Goal: Task Accomplishment & Management: Complete application form

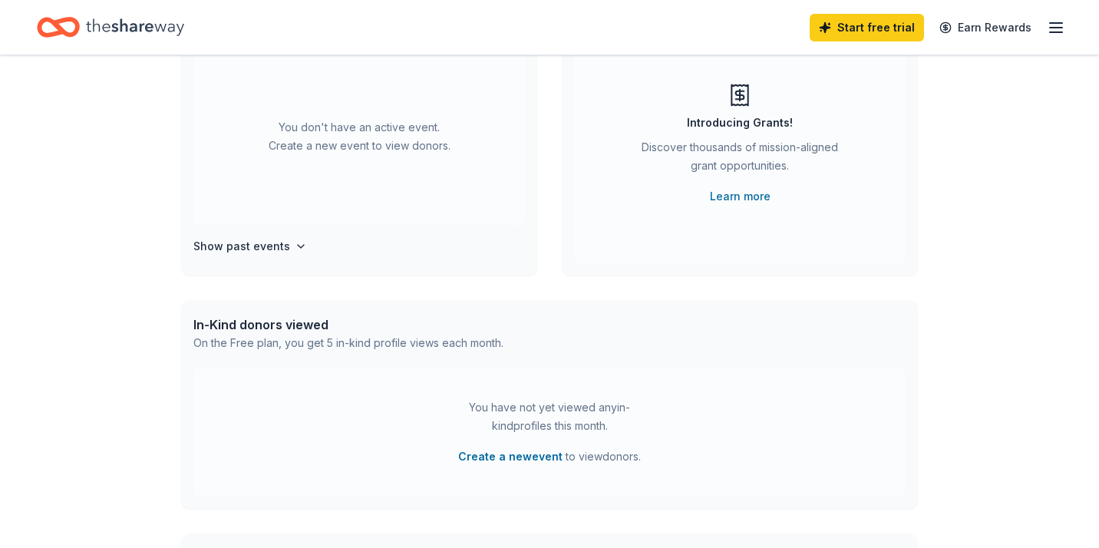
scroll to position [163, 0]
click at [529, 458] on button "Create a new event" at bounding box center [510, 454] width 104 height 18
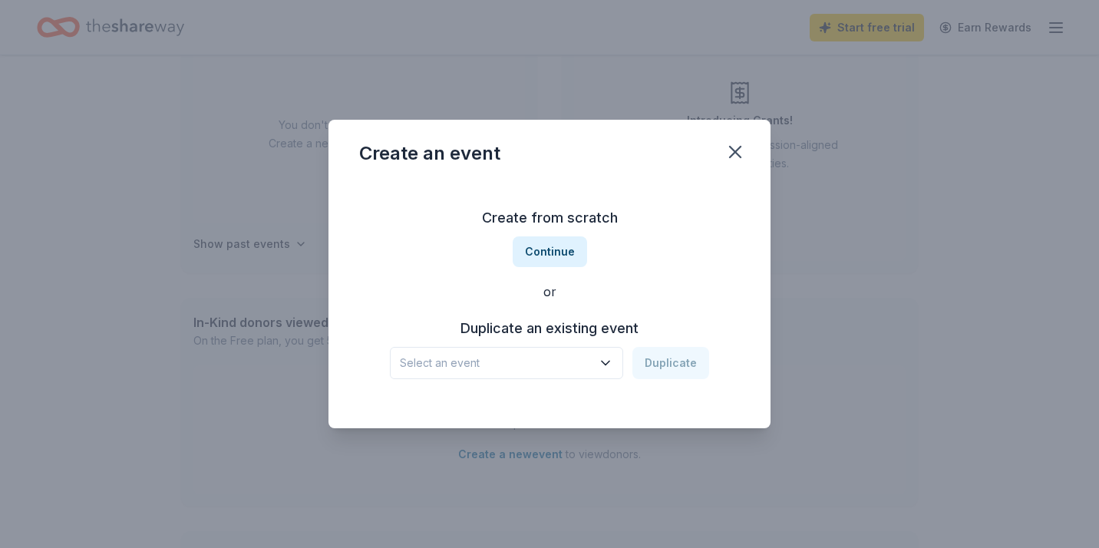
click at [528, 365] on span "Select an event" at bounding box center [496, 363] width 192 height 18
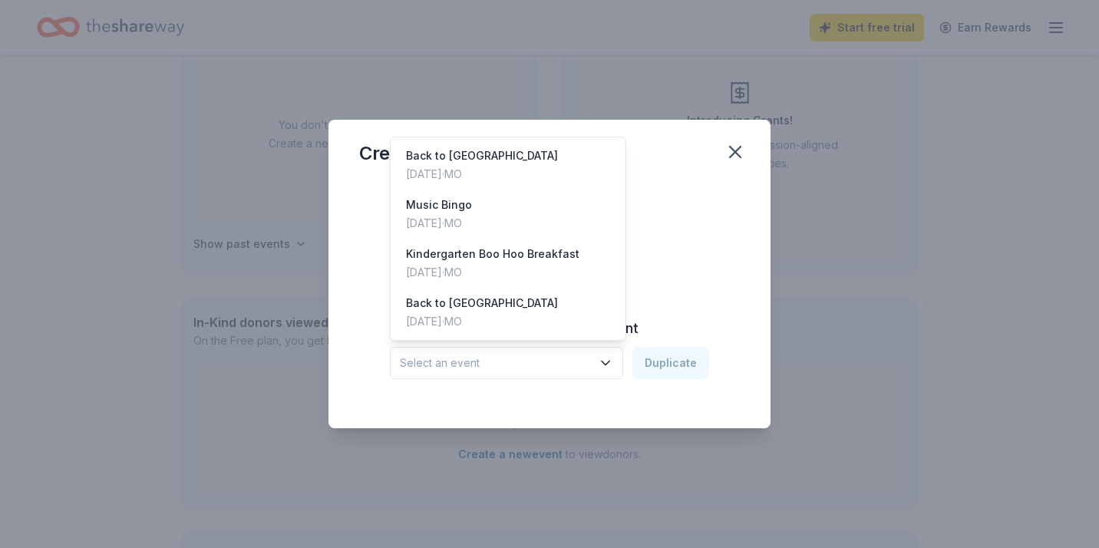
click at [743, 257] on div "Create from scratch Continue or Duplicate an existing event Select an event Dup…" at bounding box center [550, 304] width 442 height 247
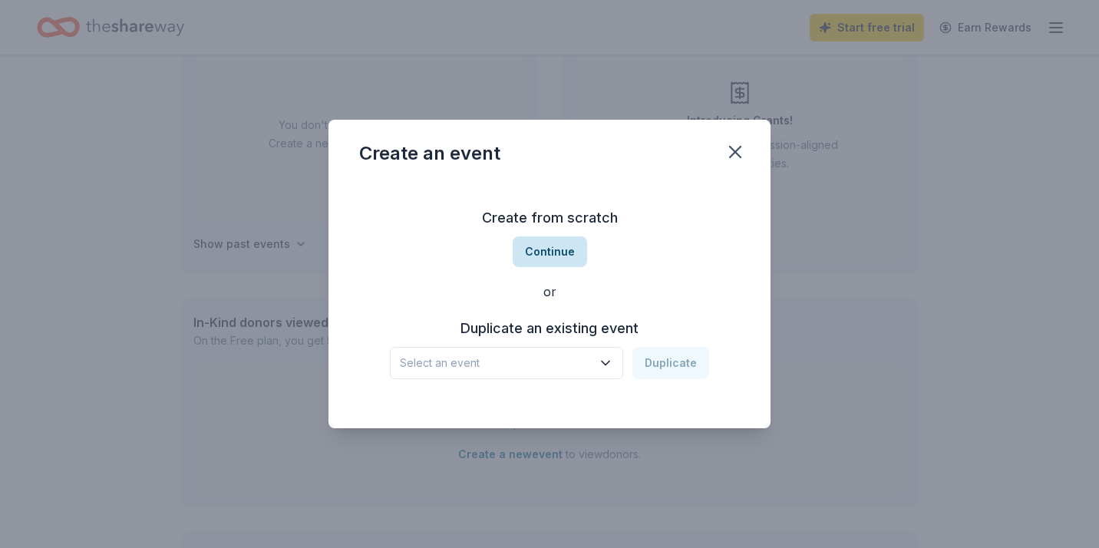
click at [553, 259] on button "Continue" at bounding box center [550, 251] width 74 height 31
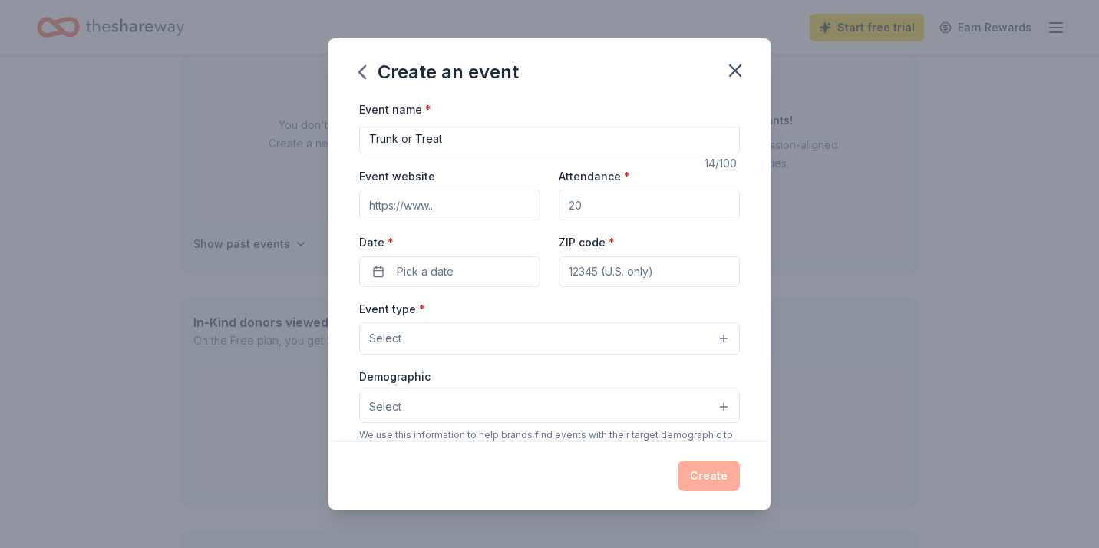
type input "Trunk or Treat"
drag, startPoint x: 626, startPoint y: 210, endPoint x: 682, endPoint y: 205, distance: 57.0
click at [682, 205] on input "Attendance *" at bounding box center [649, 205] width 181 height 31
drag, startPoint x: 577, startPoint y: 208, endPoint x: 751, endPoint y: 241, distance: 176.6
click at [751, 241] on div "Event name * Trunk or Treat 14 /100 Event website Attendance * Date * Pick a da…" at bounding box center [550, 271] width 442 height 342
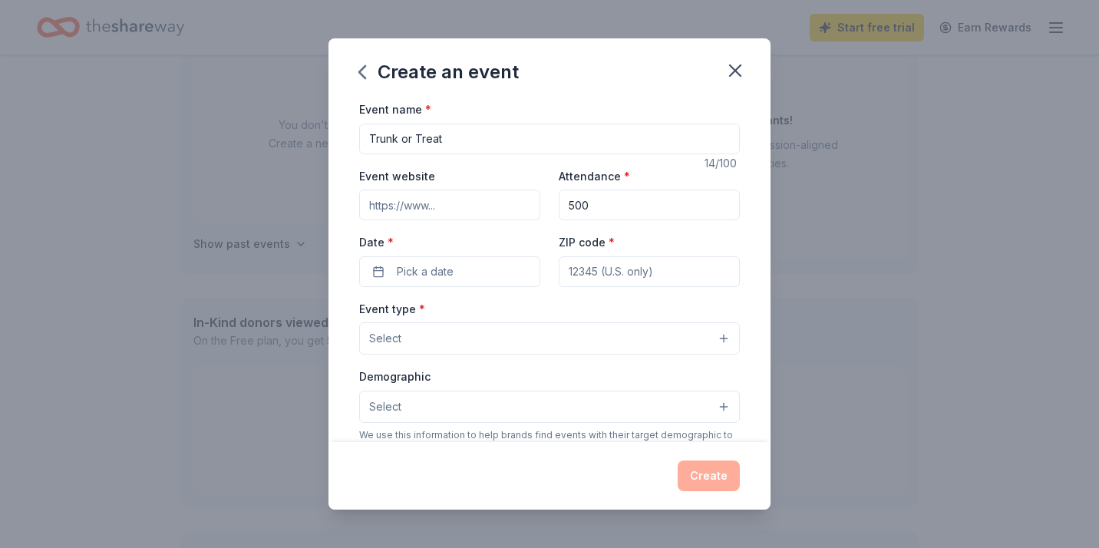
type input "500"
click at [454, 254] on div "Date * Pick a date" at bounding box center [449, 260] width 181 height 54
click at [457, 286] on button "Pick a date" at bounding box center [449, 271] width 181 height 31
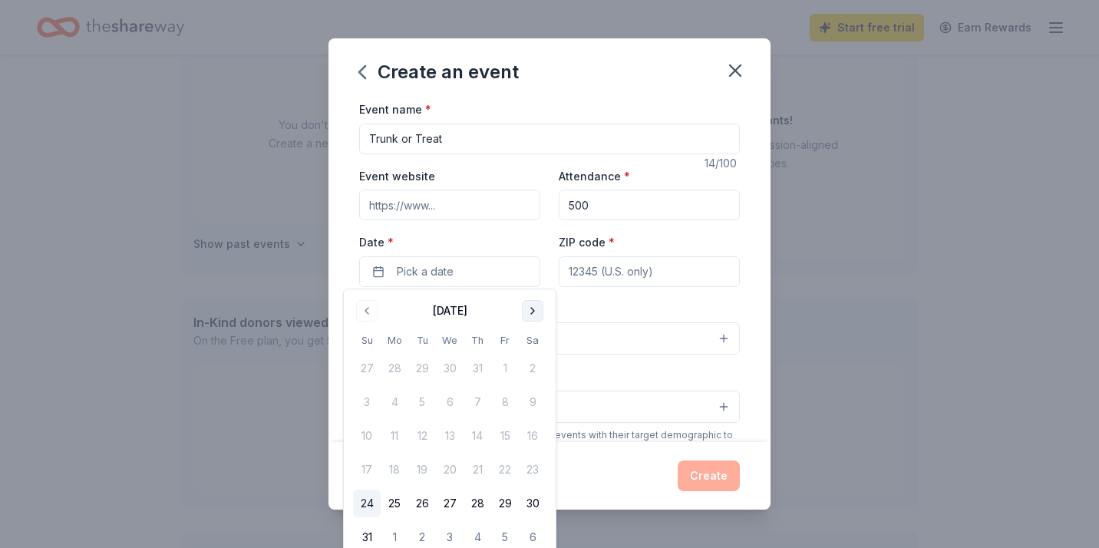
click at [527, 312] on button "Go to next month" at bounding box center [532, 310] width 21 height 21
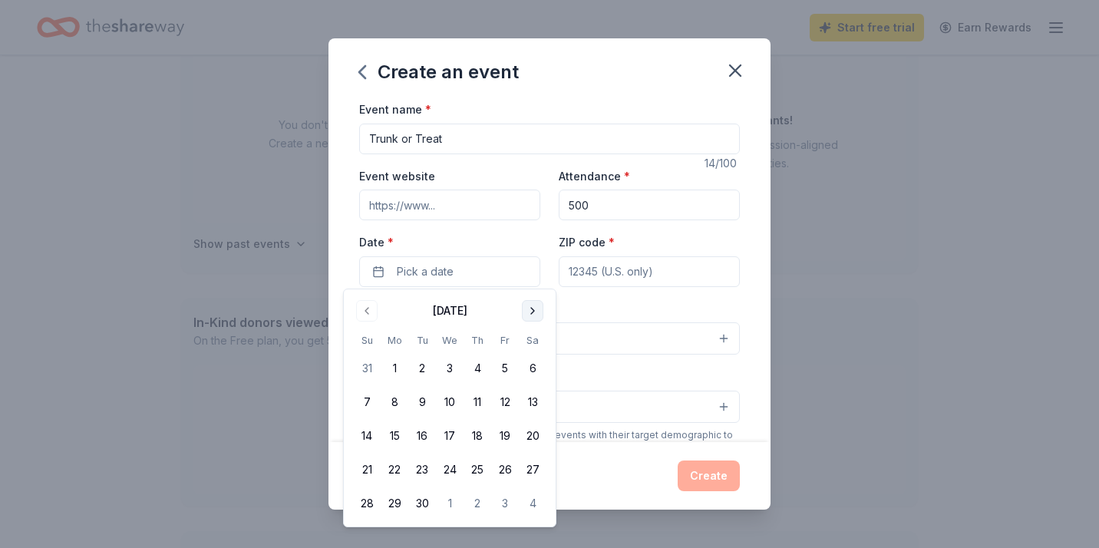
click at [527, 312] on button "Go to next month" at bounding box center [532, 310] width 21 height 21
click at [373, 440] on button "12" at bounding box center [367, 436] width 28 height 28
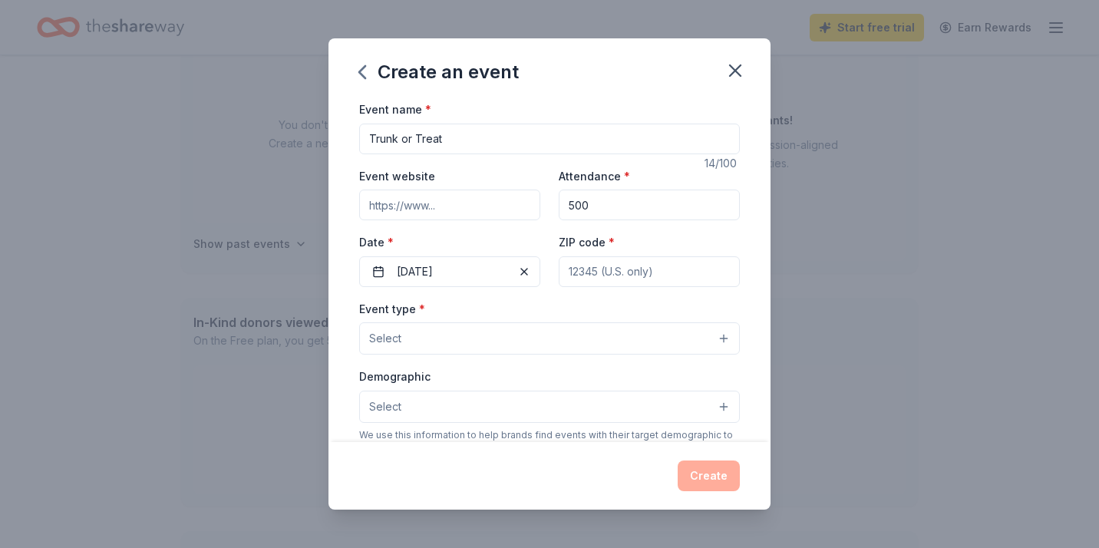
type input "6"
type input "63303"
click at [599, 329] on button "Select" at bounding box center [549, 338] width 381 height 32
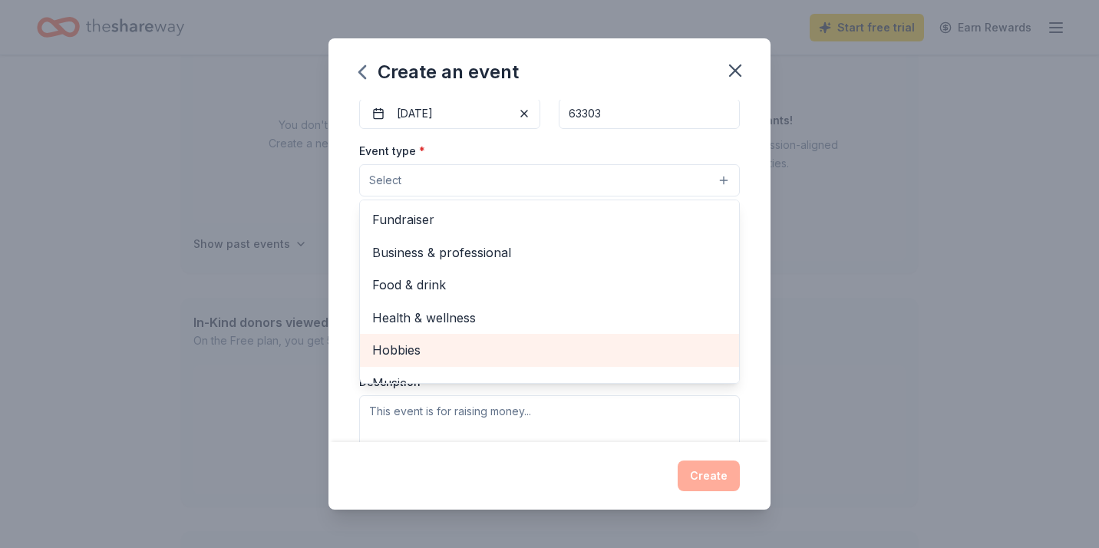
scroll to position [0, 0]
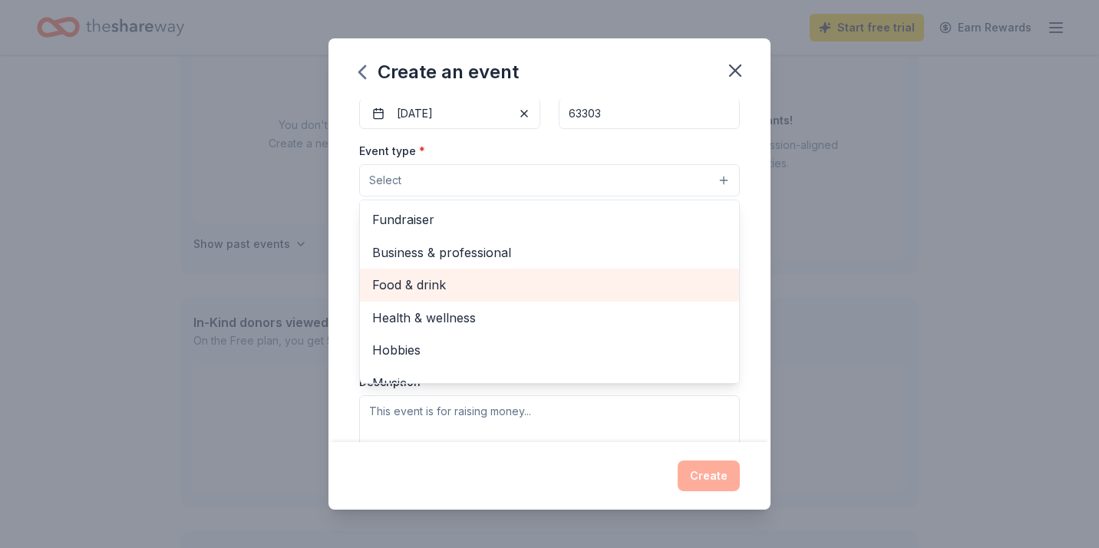
click at [499, 295] on div "Food & drink" at bounding box center [549, 285] width 379 height 32
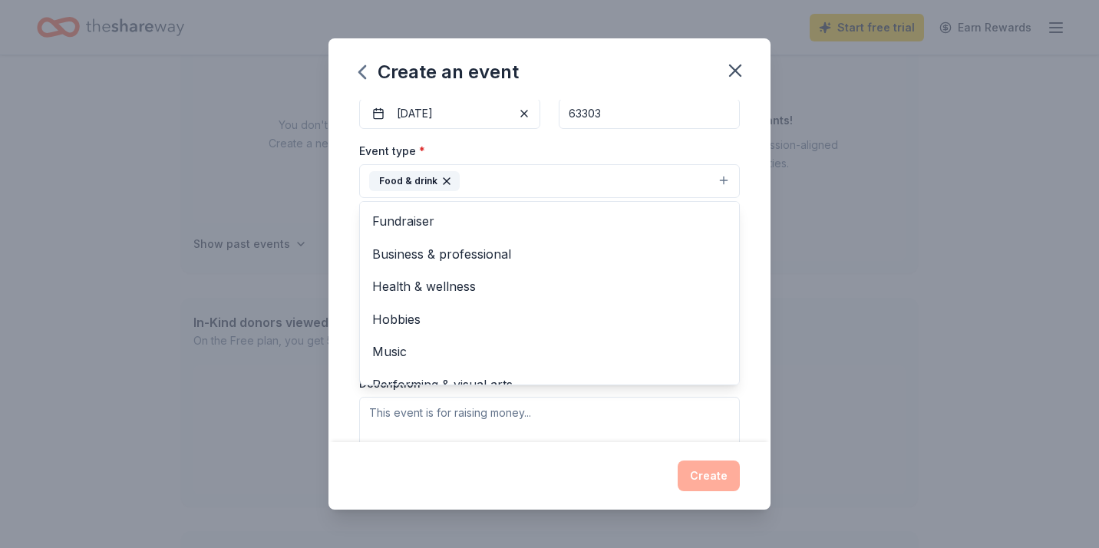
click at [345, 305] on div "Event name * Trunk or Treat 14 /100 Event website Attendance * 500 Date * 10/12…" at bounding box center [550, 271] width 442 height 342
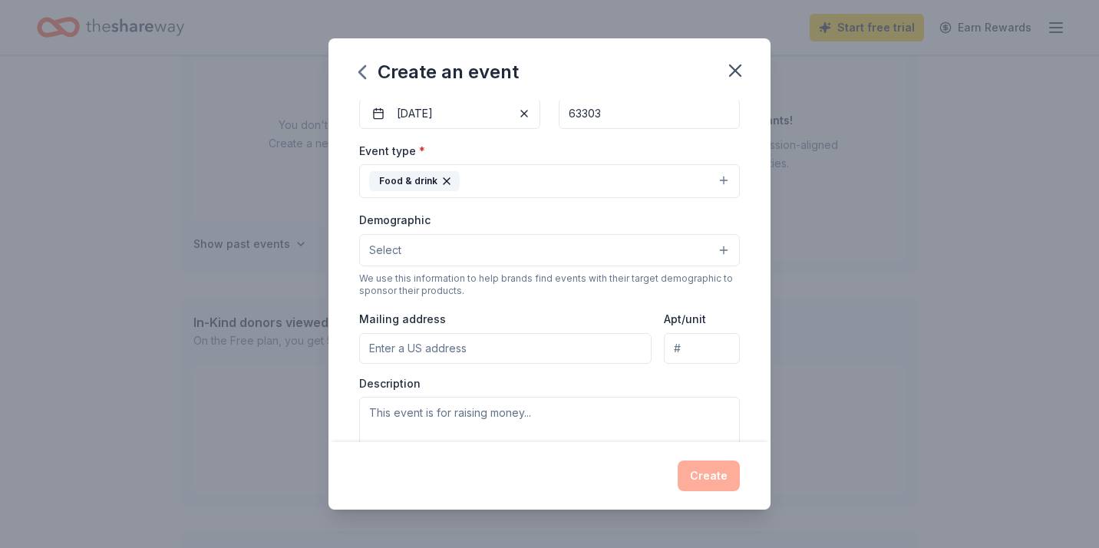
click at [453, 248] on button "Select" at bounding box center [549, 250] width 381 height 32
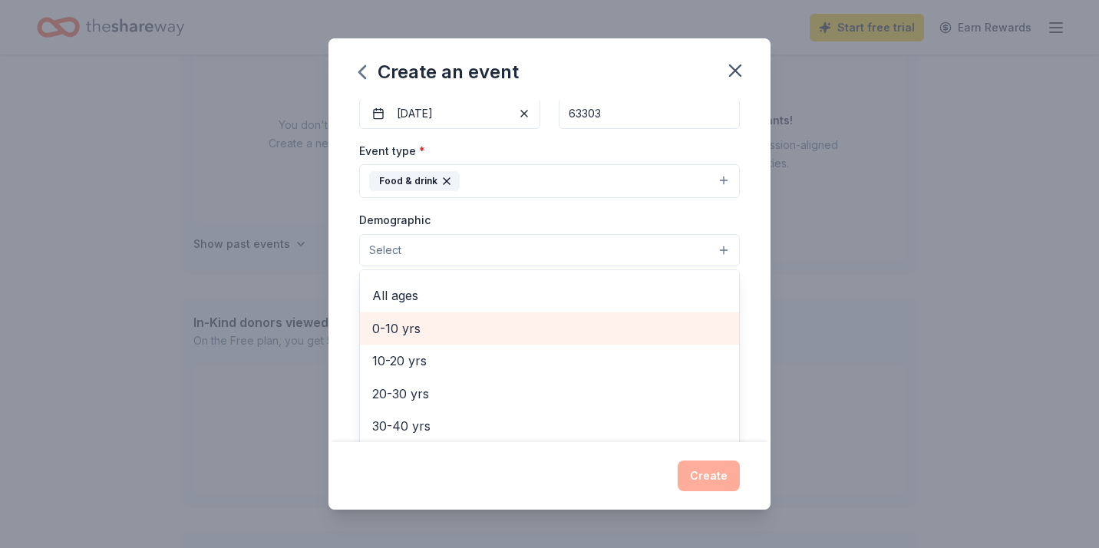
scroll to position [93, 0]
click at [413, 328] on span "0-10 yrs" at bounding box center [549, 327] width 355 height 20
click at [413, 328] on span "10-20 yrs" at bounding box center [549, 329] width 355 height 20
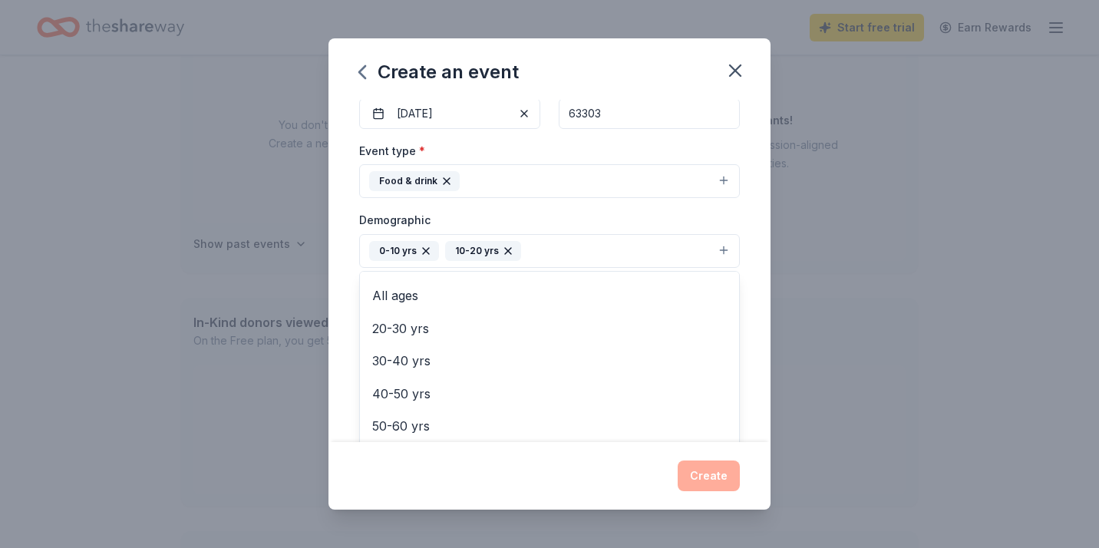
click at [713, 482] on div "Create an event Event name * Trunk or Treat 14 /100 Event website Attendance * …" at bounding box center [550, 273] width 442 height 471
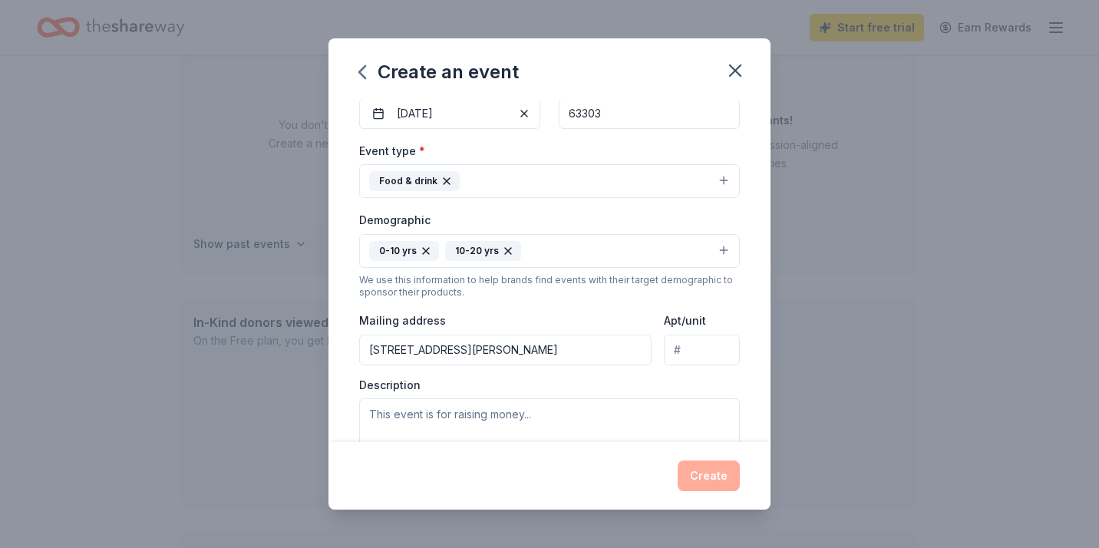
type input "1220 Harvest Ridge Drive, Saint Charles, MO, 63303"
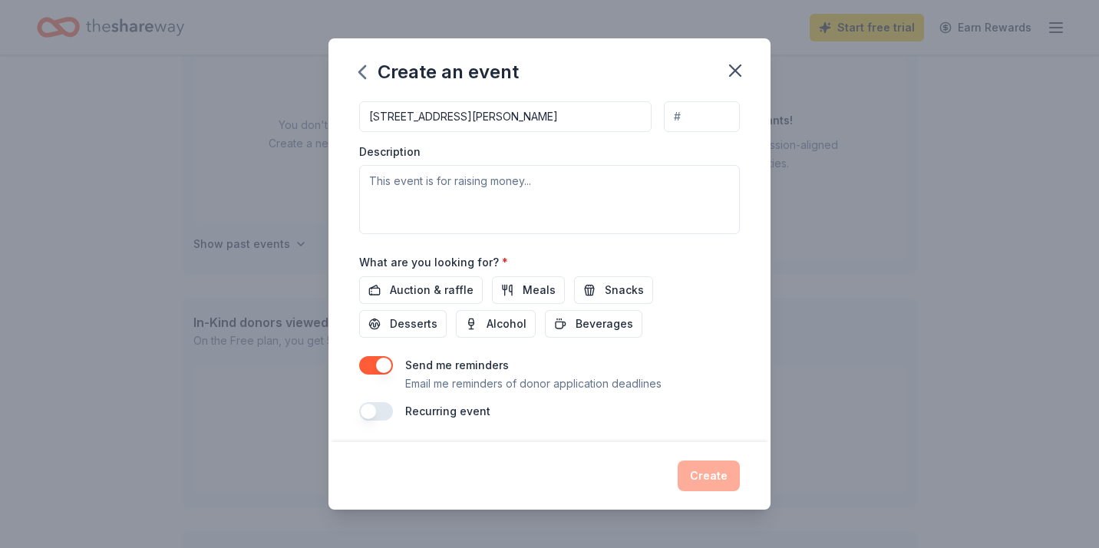
scroll to position [391, 0]
click at [610, 297] on button "Snacks" at bounding box center [613, 291] width 79 height 28
click at [387, 364] on button "button" at bounding box center [376, 366] width 34 height 18
click at [713, 461] on button "Create" at bounding box center [709, 476] width 62 height 31
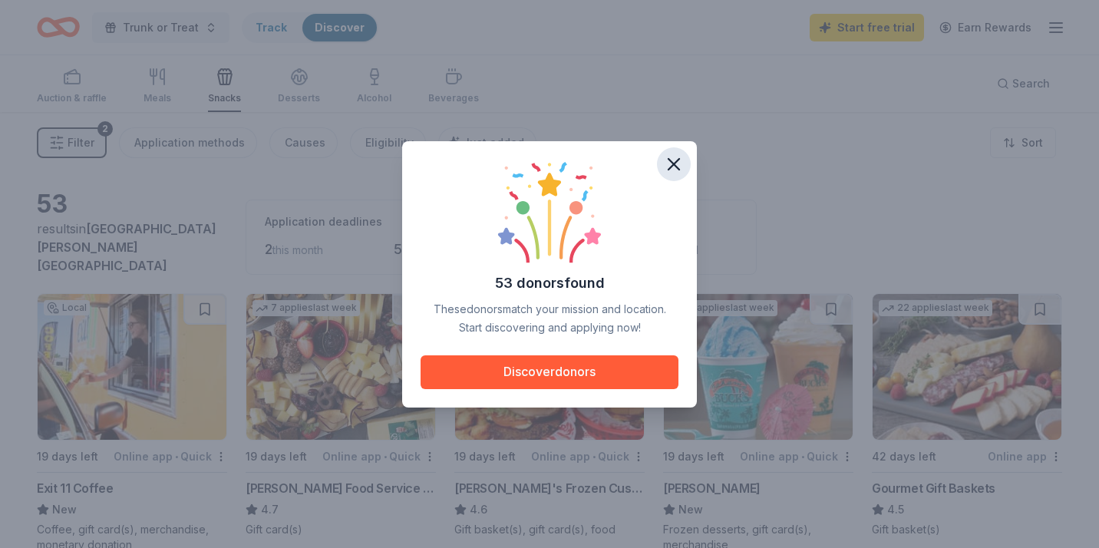
click at [677, 167] on icon "button" at bounding box center [674, 164] width 11 height 11
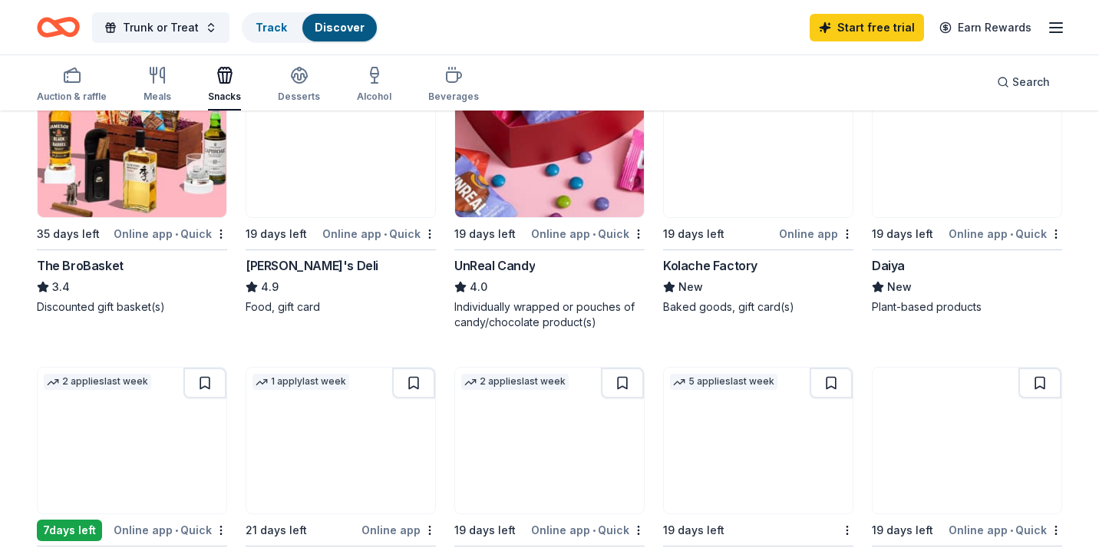
scroll to position [798, 0]
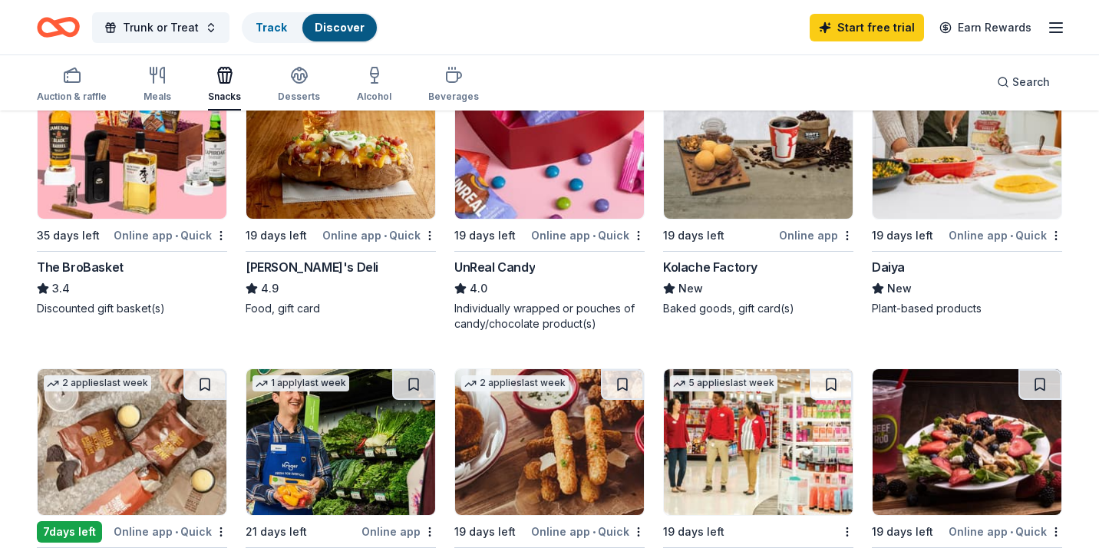
click at [556, 175] on img at bounding box center [549, 146] width 189 height 146
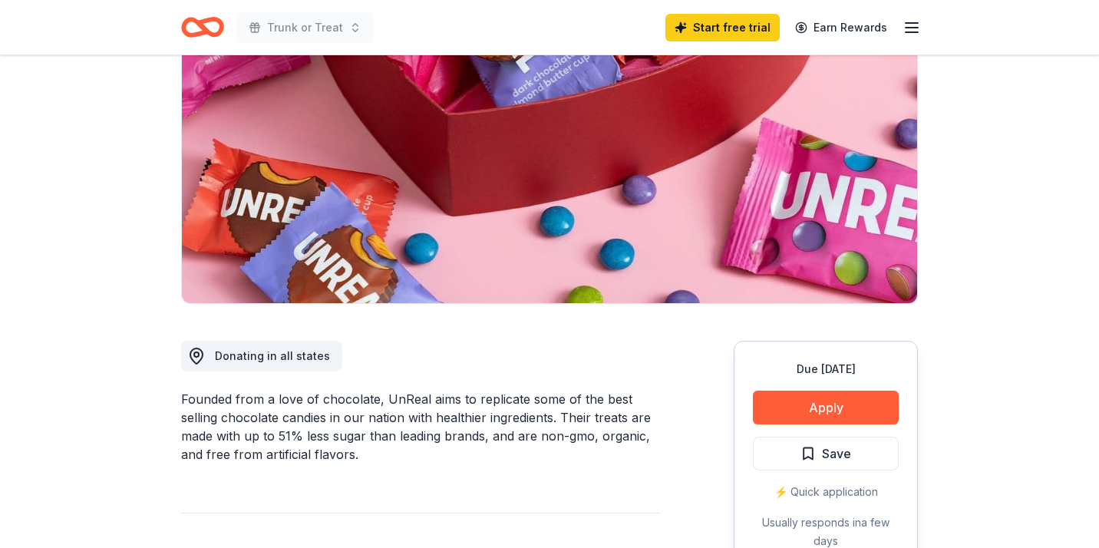
scroll to position [163, 0]
click at [794, 414] on button "Apply" at bounding box center [826, 408] width 146 height 34
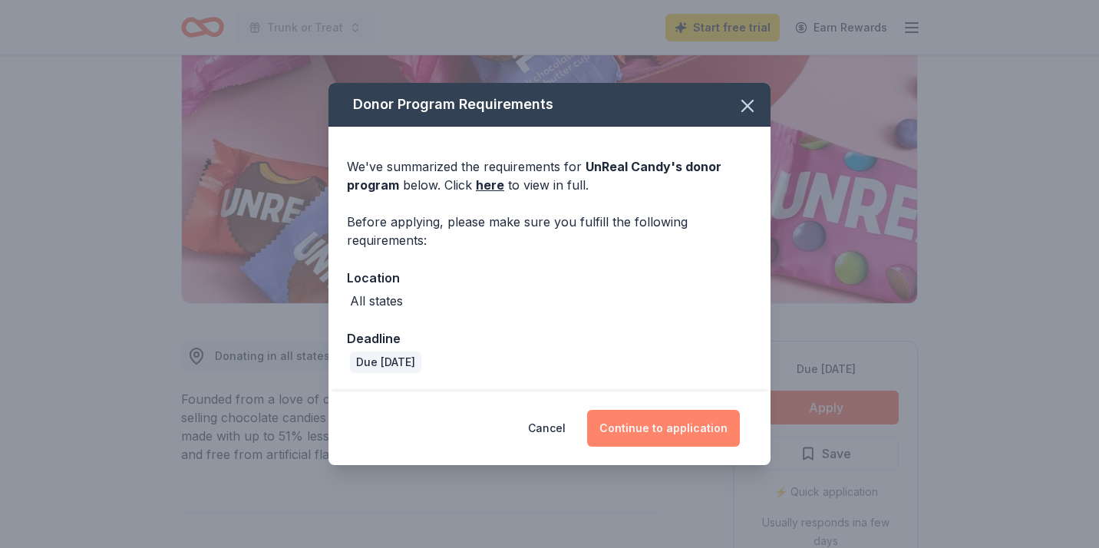
click at [706, 437] on button "Continue to application" at bounding box center [663, 428] width 153 height 37
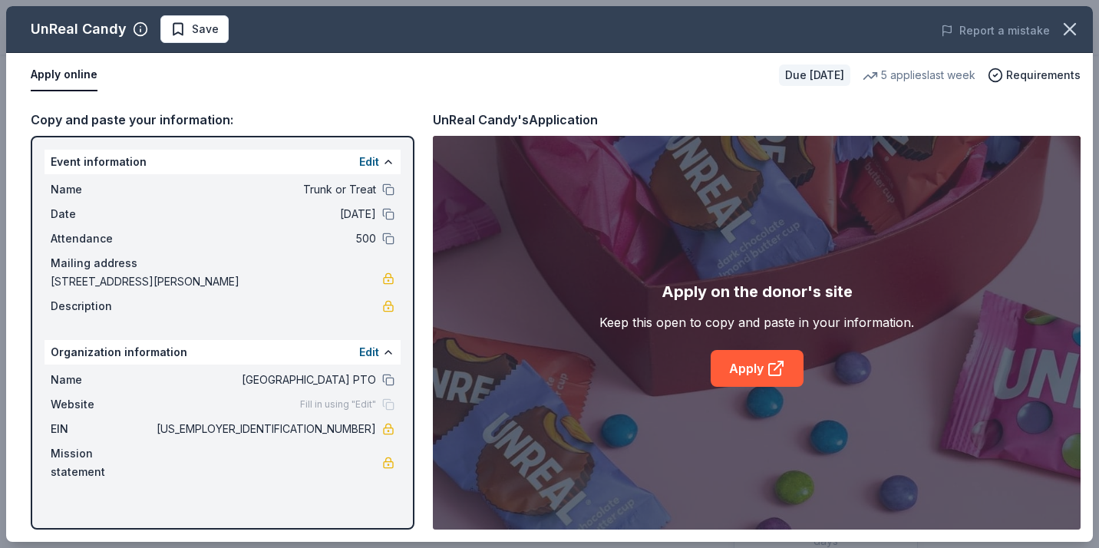
click at [754, 390] on div "Apply on the donor's site Keep this open to copy and paste in your information.…" at bounding box center [757, 333] width 648 height 394
click at [754, 368] on link "Apply" at bounding box center [757, 368] width 93 height 37
click at [756, 386] on link "Apply" at bounding box center [757, 368] width 93 height 37
click at [1071, 38] on icon "button" at bounding box center [1069, 28] width 21 height 21
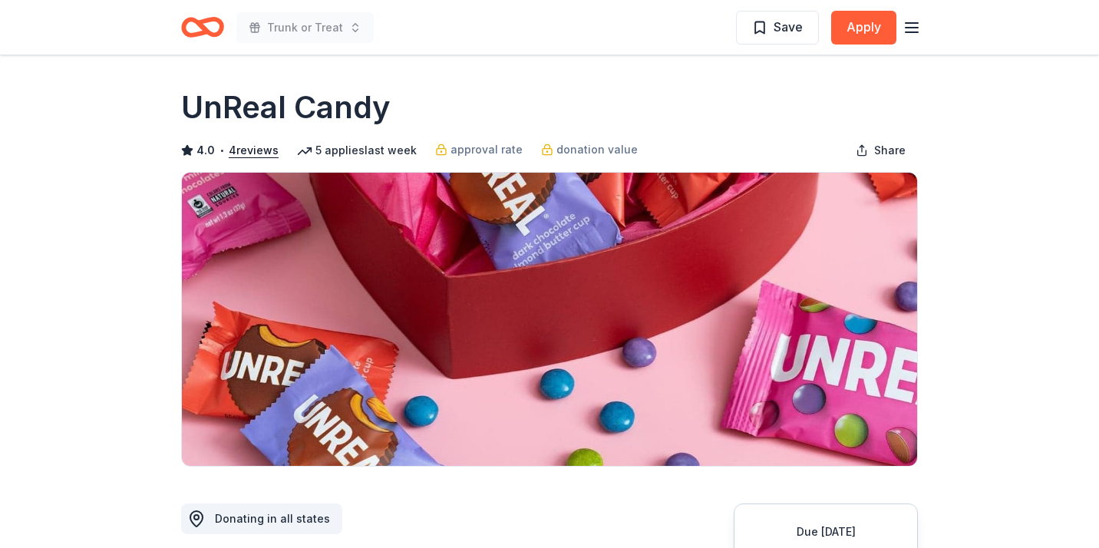
scroll to position [0, 0]
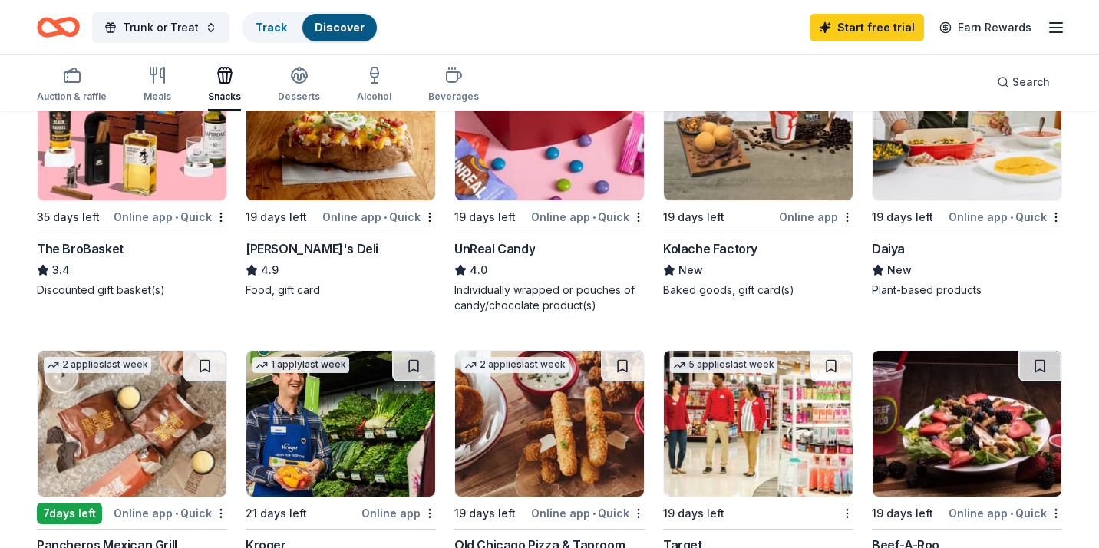
scroll to position [988, 0]
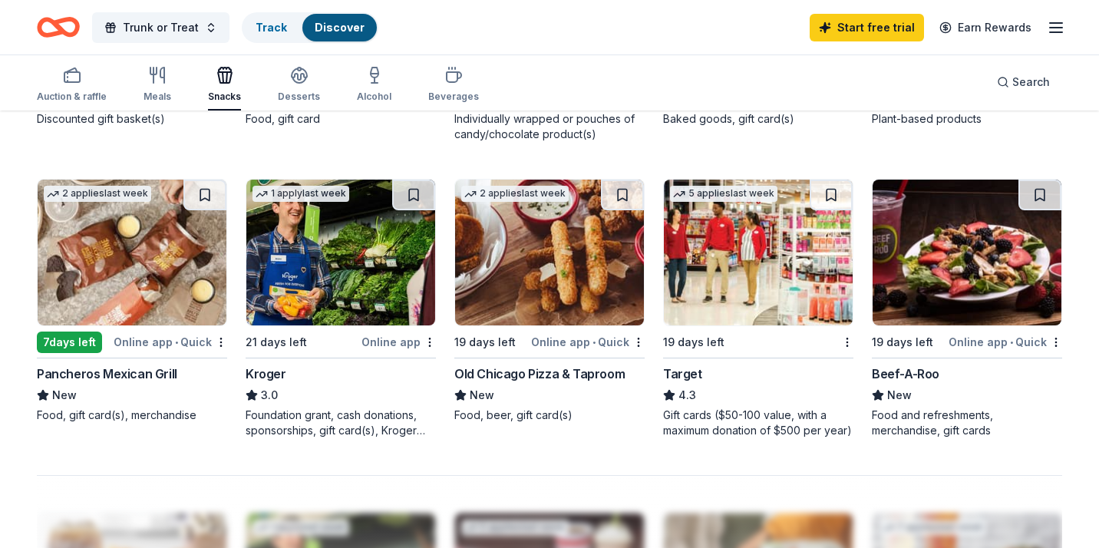
click at [738, 253] on img at bounding box center [758, 253] width 189 height 146
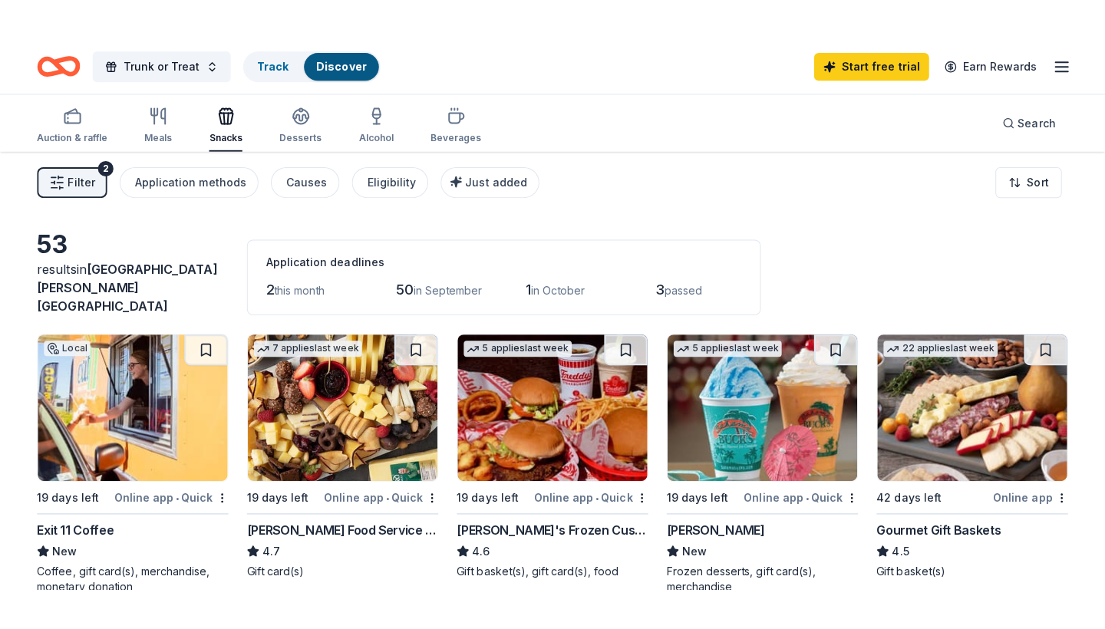
scroll to position [0, 0]
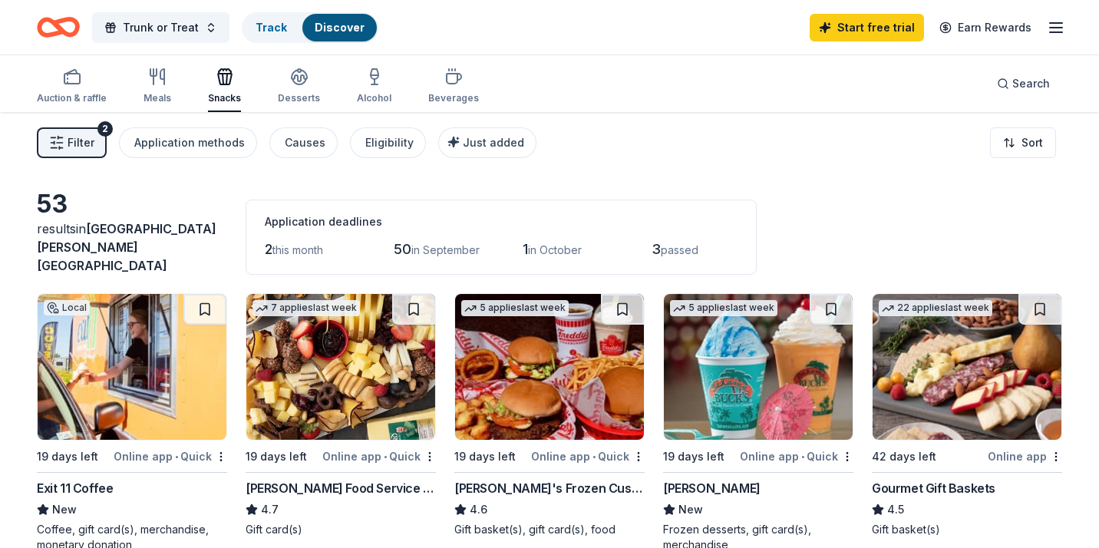
click at [78, 395] on img at bounding box center [132, 367] width 189 height 146
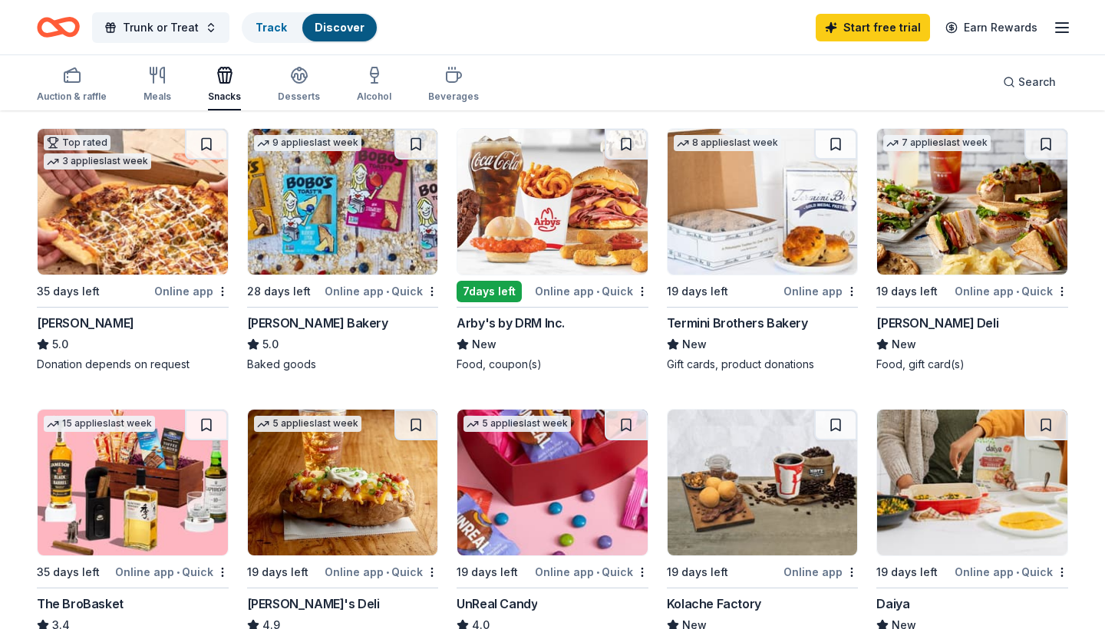
scroll to position [474, 0]
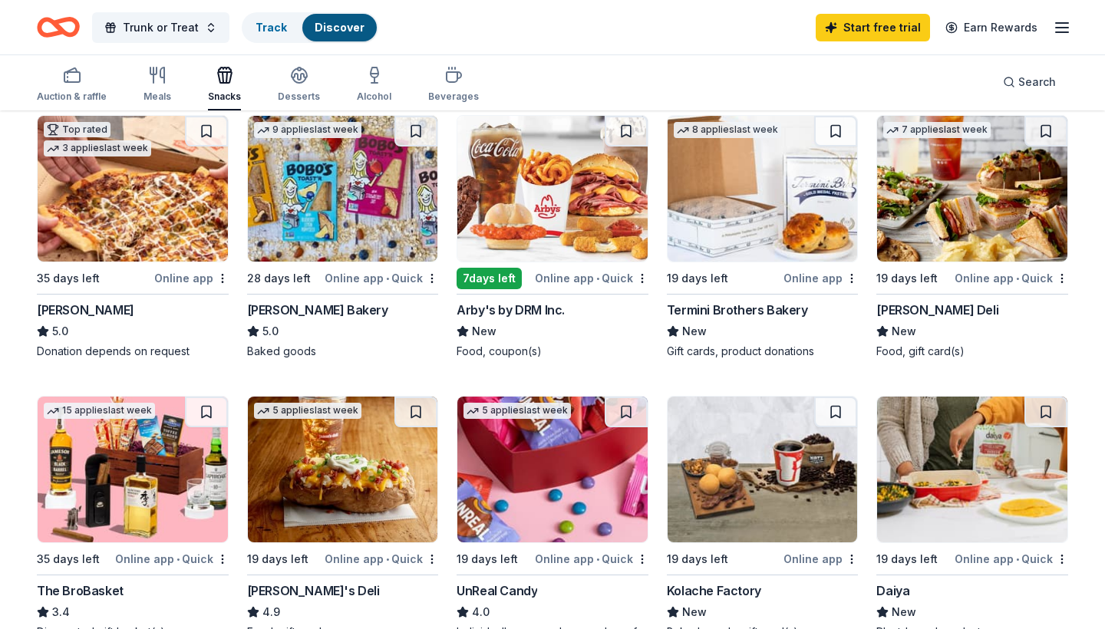
click at [563, 187] on img at bounding box center [552, 189] width 190 height 146
click at [332, 187] on img at bounding box center [343, 189] width 190 height 146
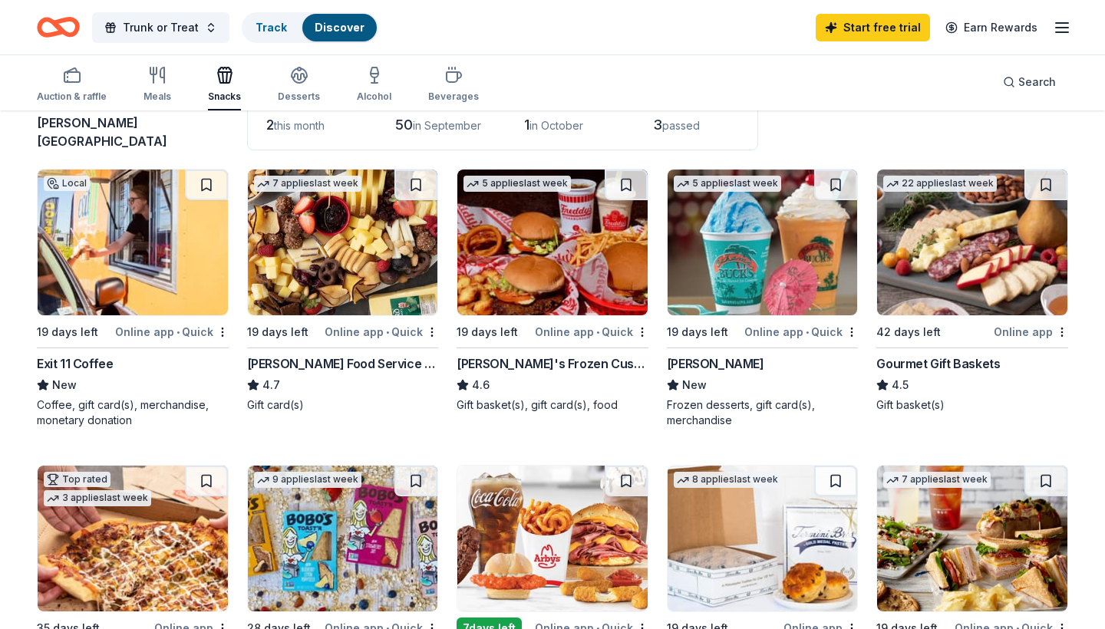
scroll to position [126, 0]
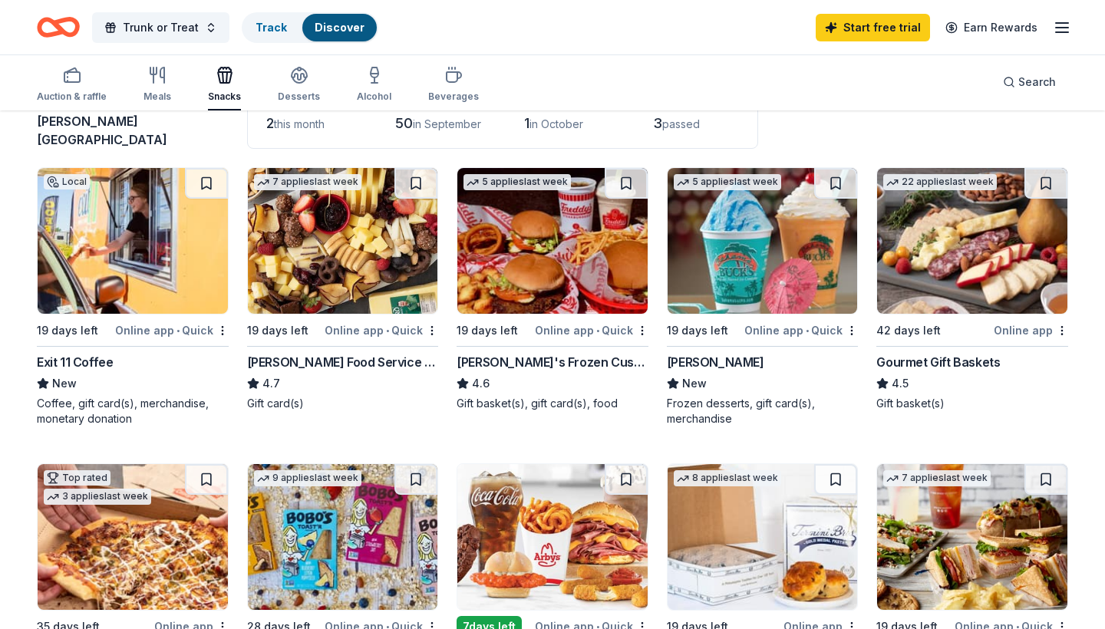
click at [589, 261] on img at bounding box center [552, 241] width 190 height 146
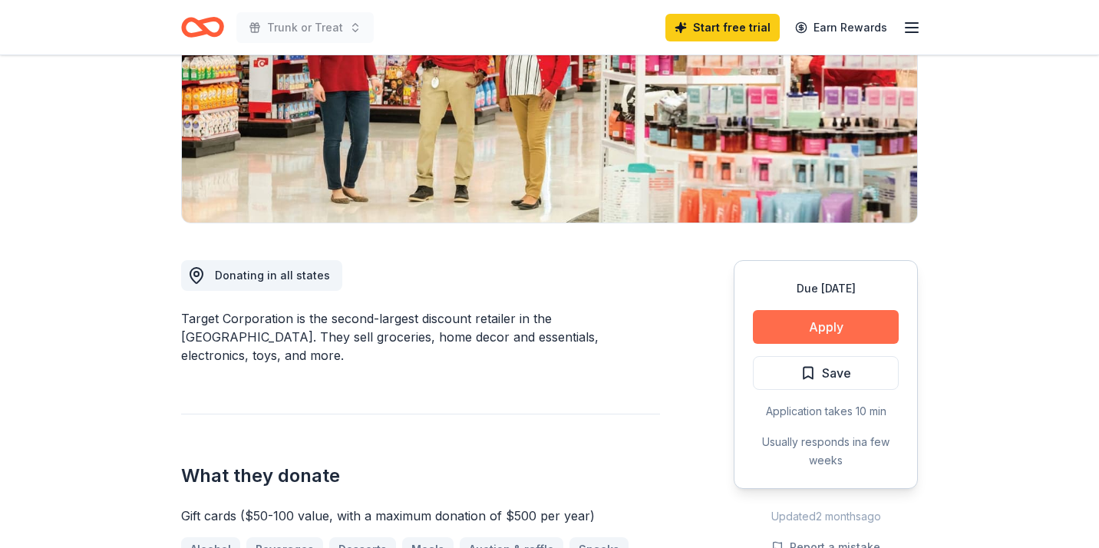
click at [843, 339] on button "Apply" at bounding box center [826, 327] width 146 height 34
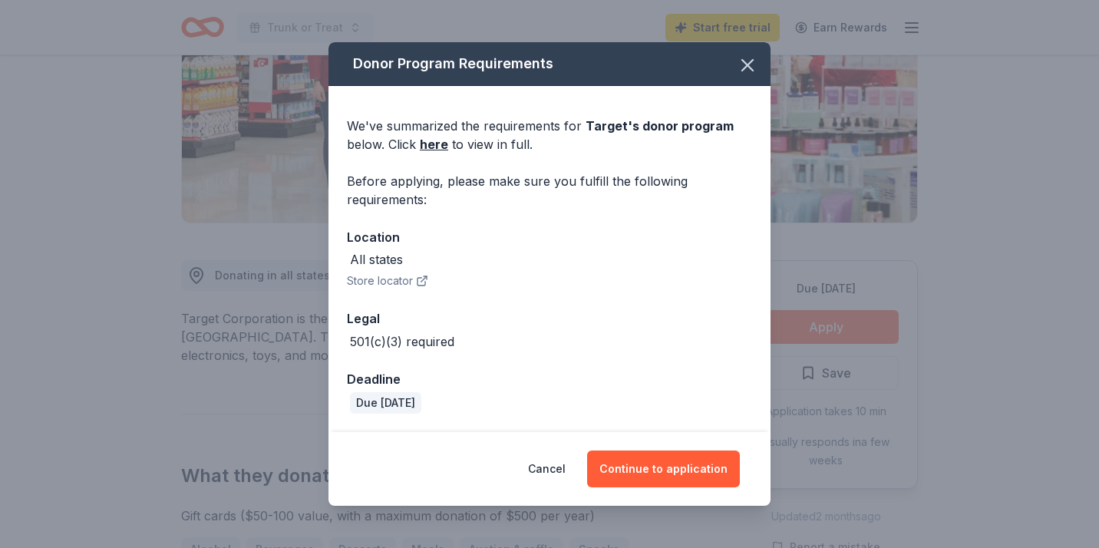
scroll to position [243, 0]
click at [647, 465] on button "Continue to application" at bounding box center [663, 469] width 153 height 37
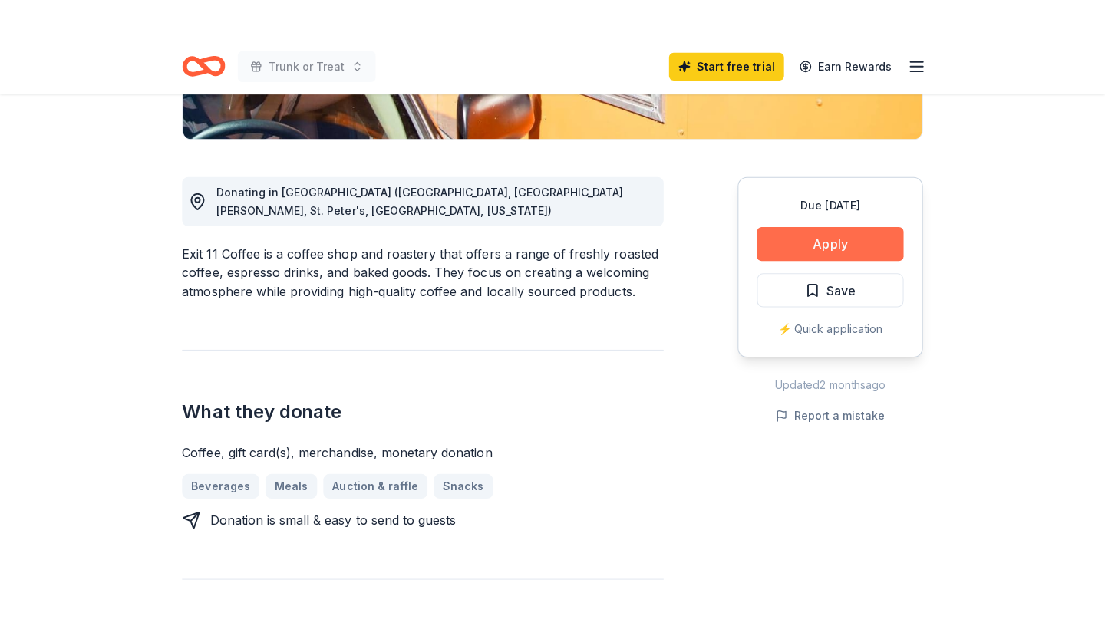
scroll to position [366, 0]
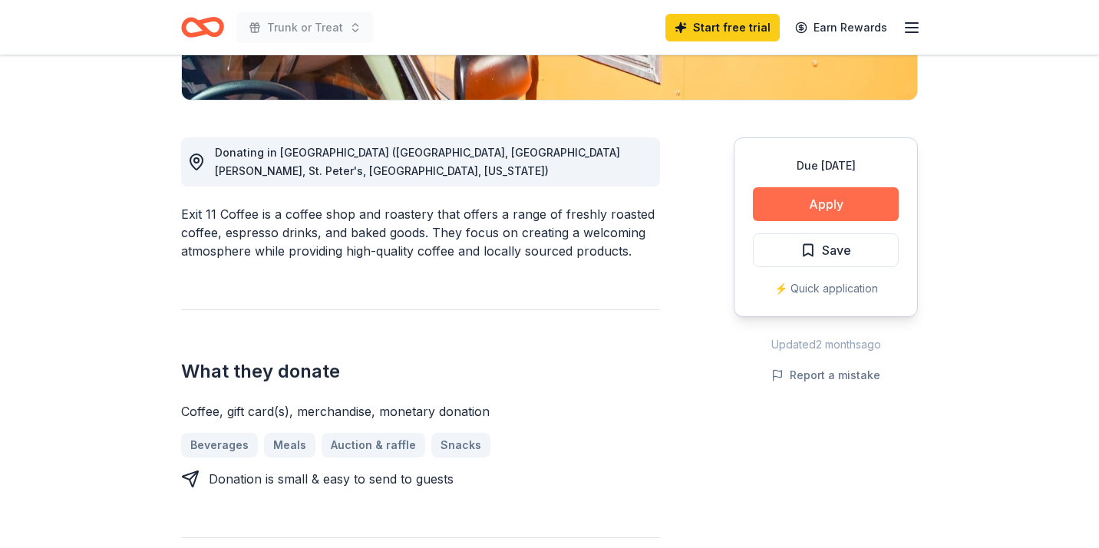
click at [818, 200] on button "Apply" at bounding box center [826, 204] width 146 height 34
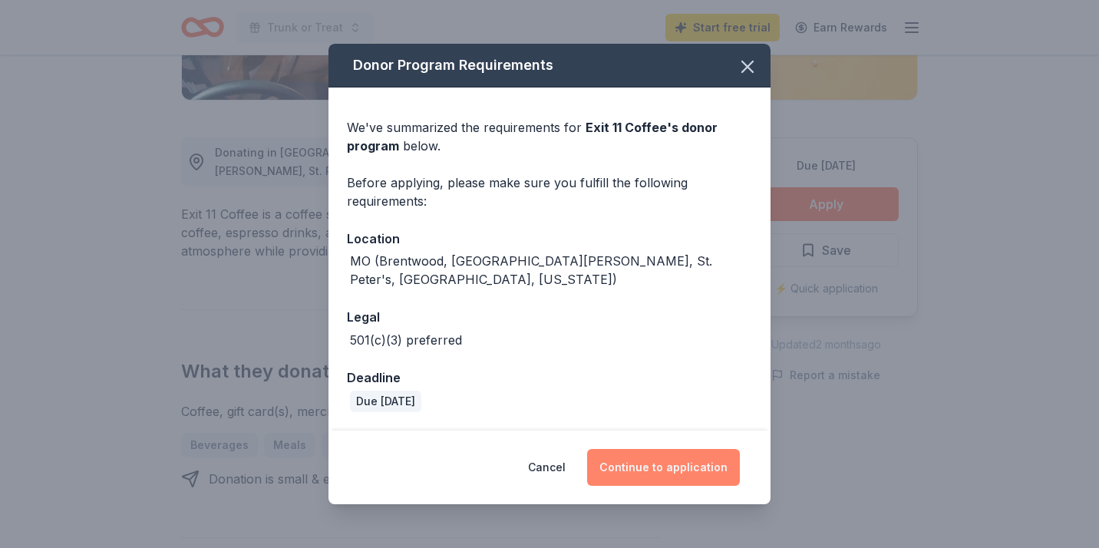
click at [669, 454] on button "Continue to application" at bounding box center [663, 467] width 153 height 37
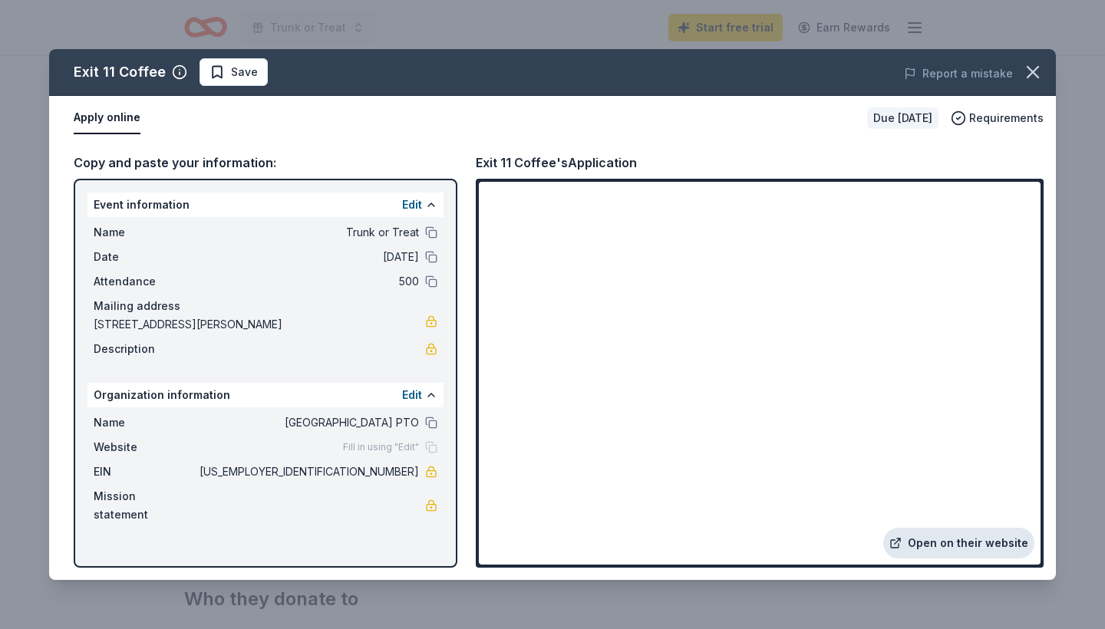
click at [938, 547] on link "Open on their website" at bounding box center [958, 543] width 151 height 31
click at [1029, 78] on icon "button" at bounding box center [1032, 71] width 21 height 21
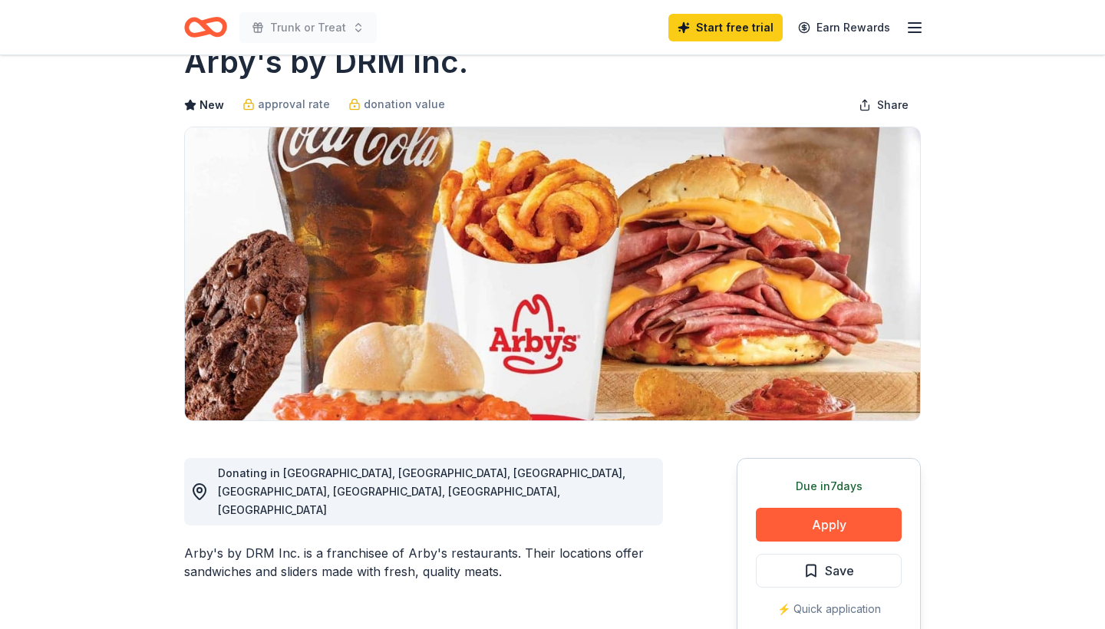
scroll to position [134, 0]
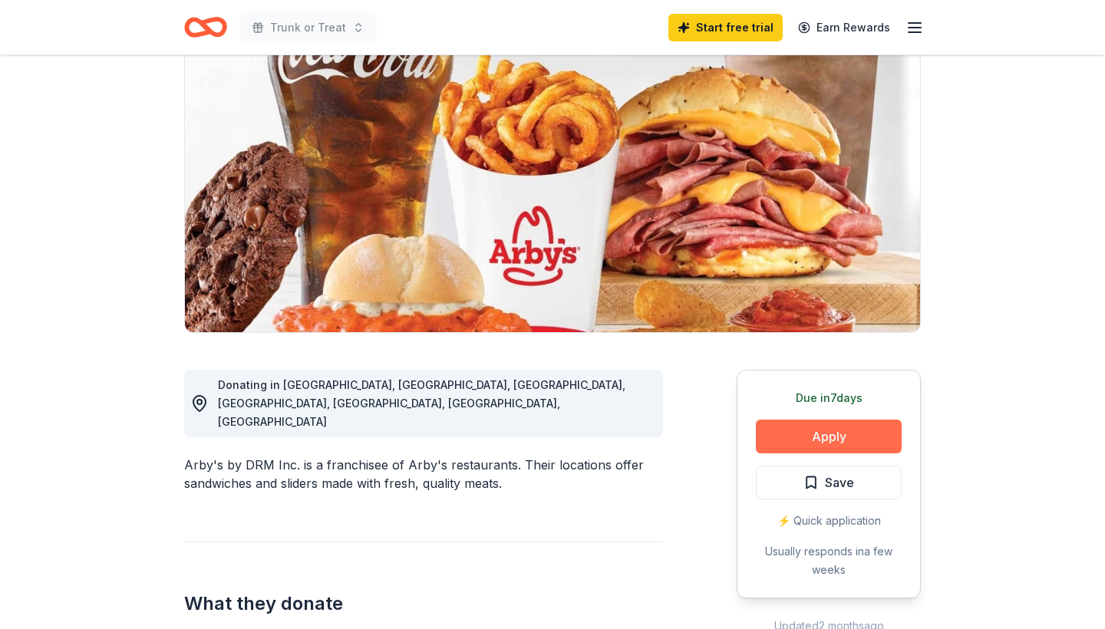
click at [856, 445] on button "Apply" at bounding box center [829, 437] width 146 height 34
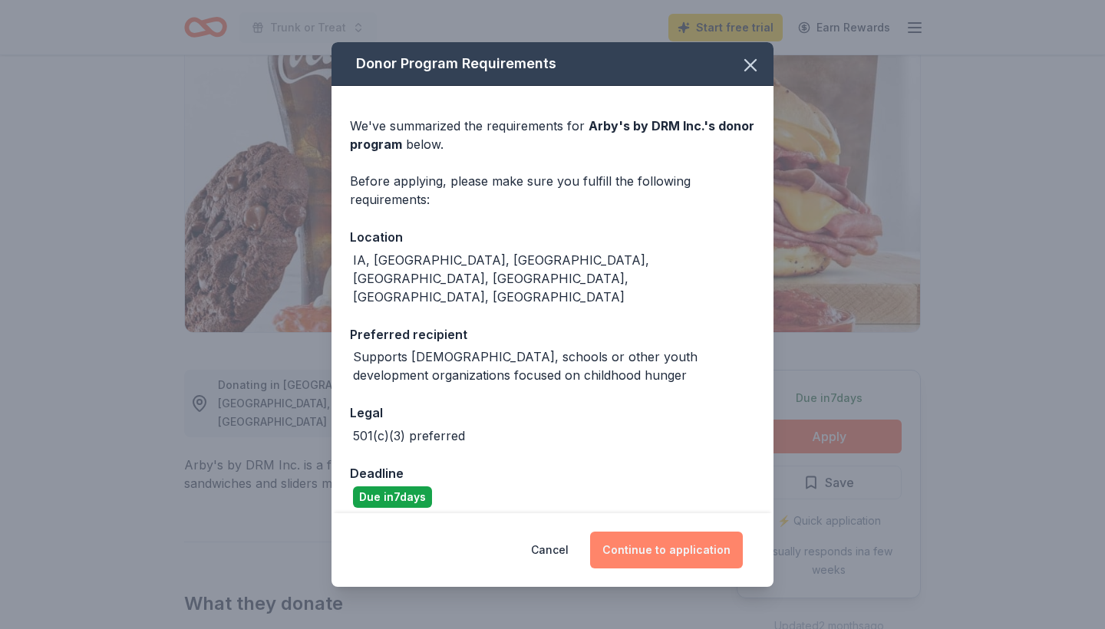
click at [686, 546] on button "Continue to application" at bounding box center [666, 550] width 153 height 37
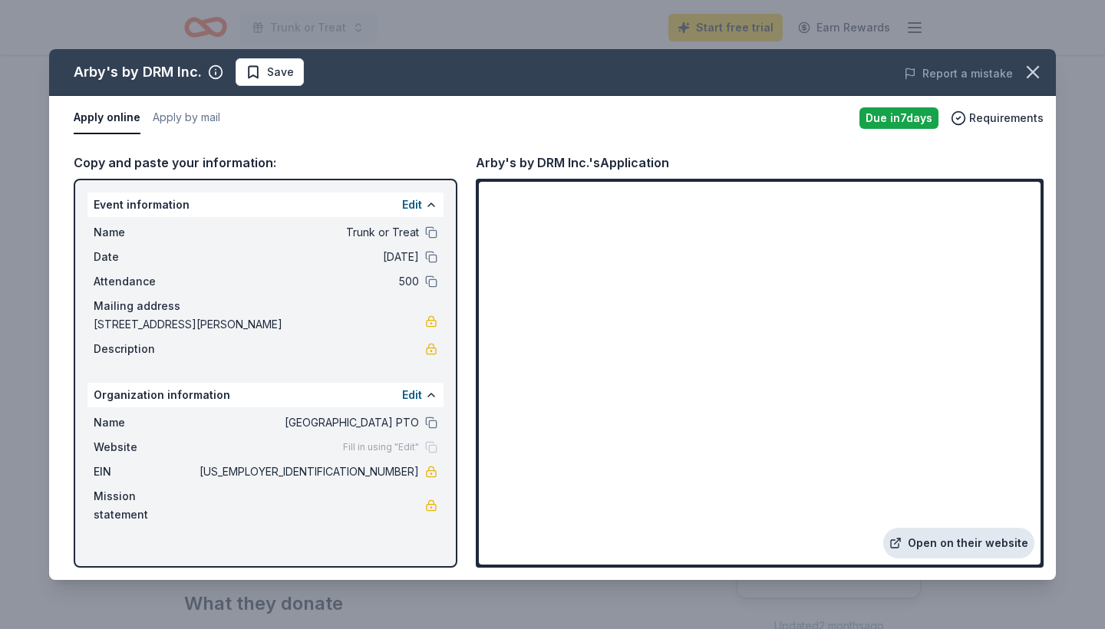
click at [976, 545] on link "Open on their website" at bounding box center [958, 543] width 151 height 31
click at [1038, 75] on icon "button" at bounding box center [1032, 71] width 21 height 21
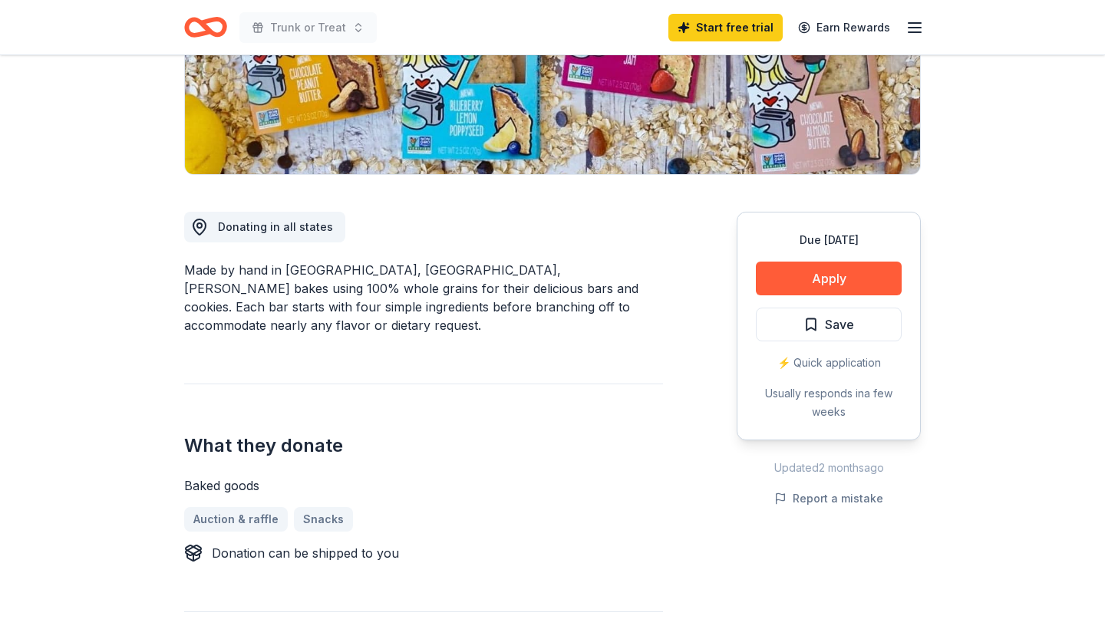
scroll to position [296, 0]
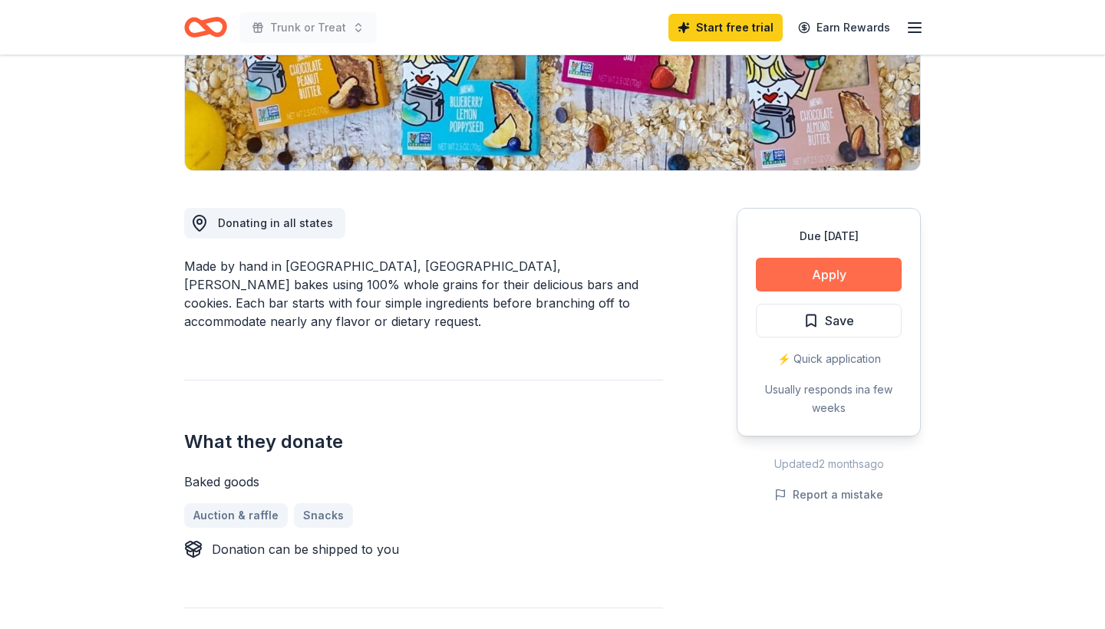
click at [817, 276] on button "Apply" at bounding box center [829, 275] width 146 height 34
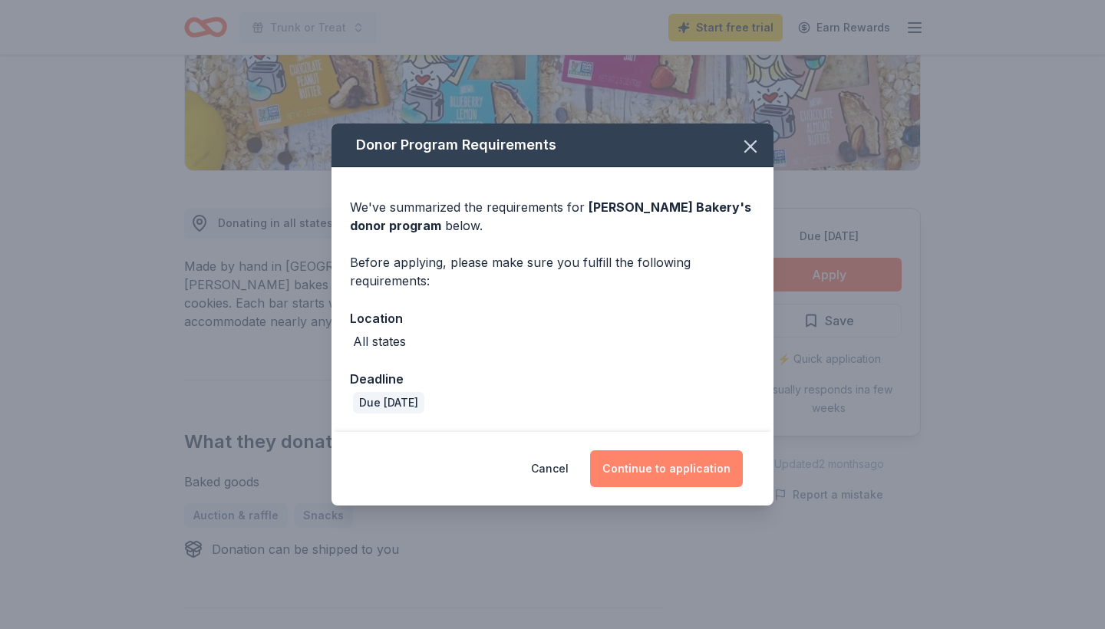
click at [671, 480] on button "Continue to application" at bounding box center [666, 469] width 153 height 37
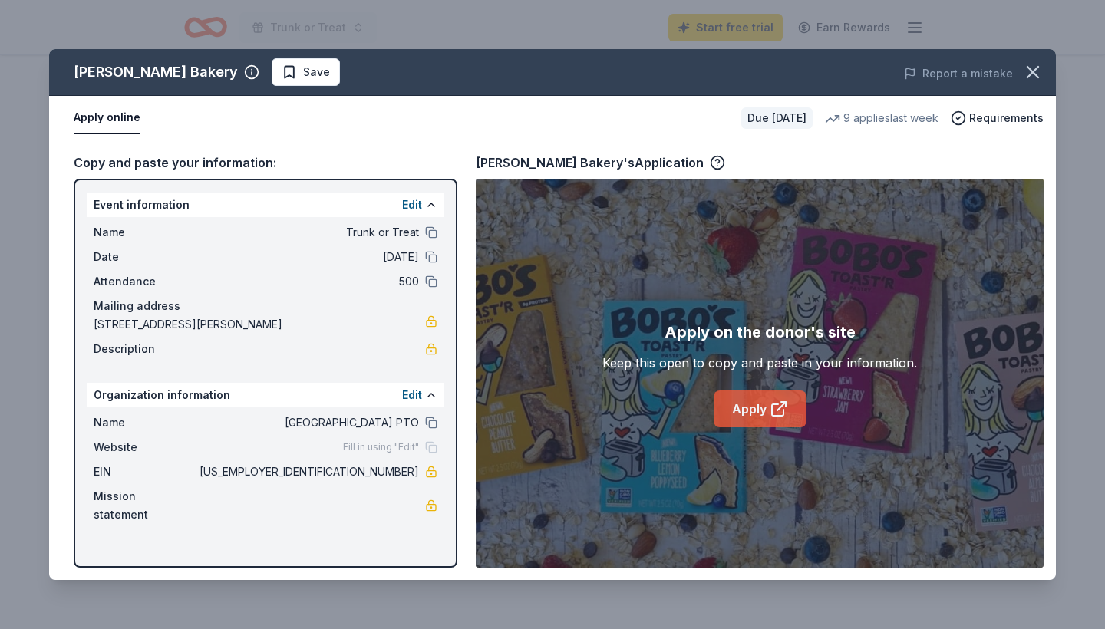
click at [735, 419] on link "Apply" at bounding box center [760, 409] width 93 height 37
